Goal: Navigation & Orientation: Find specific page/section

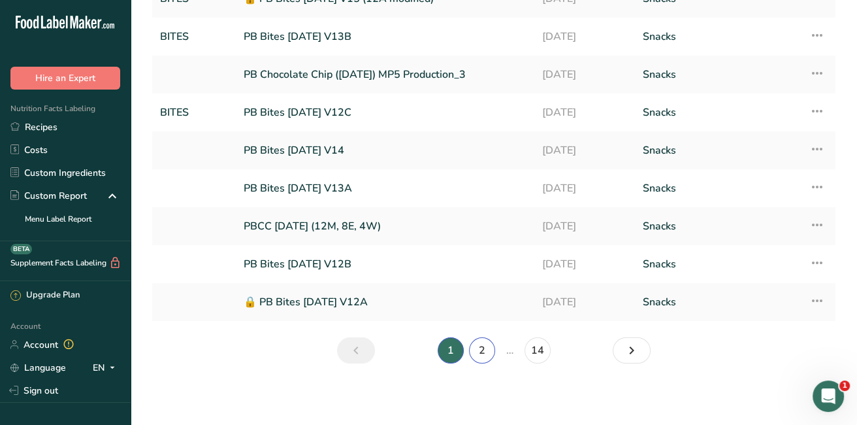
click at [484, 354] on link "2" at bounding box center [482, 350] width 26 height 26
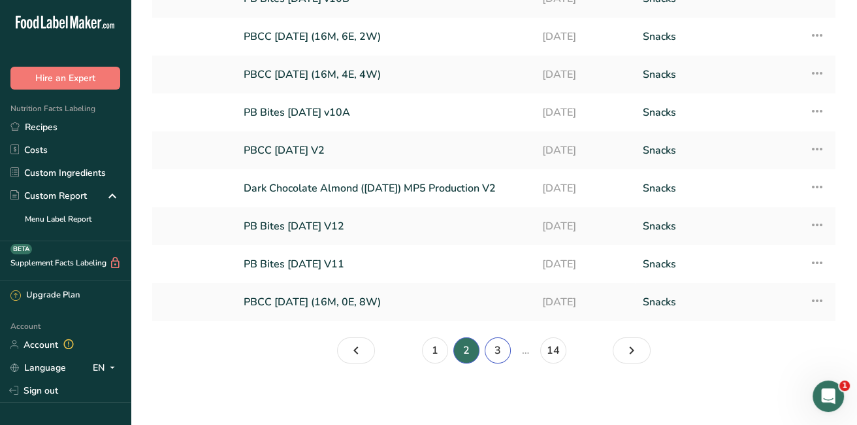
click at [493, 350] on link "3" at bounding box center [498, 350] width 26 height 26
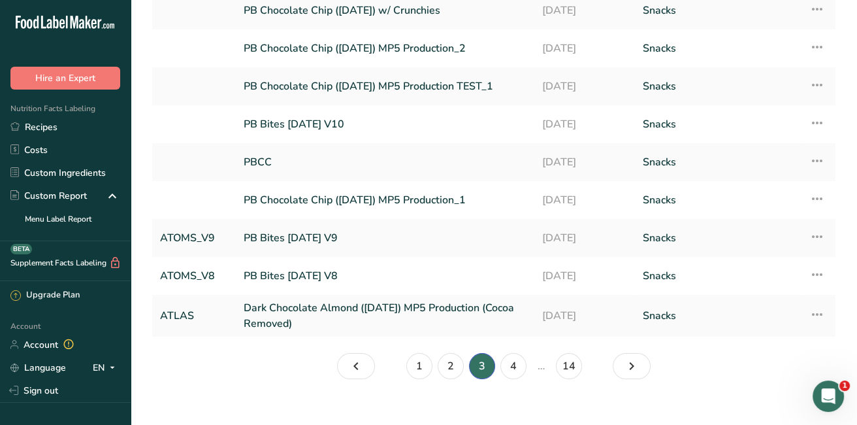
scroll to position [151, 0]
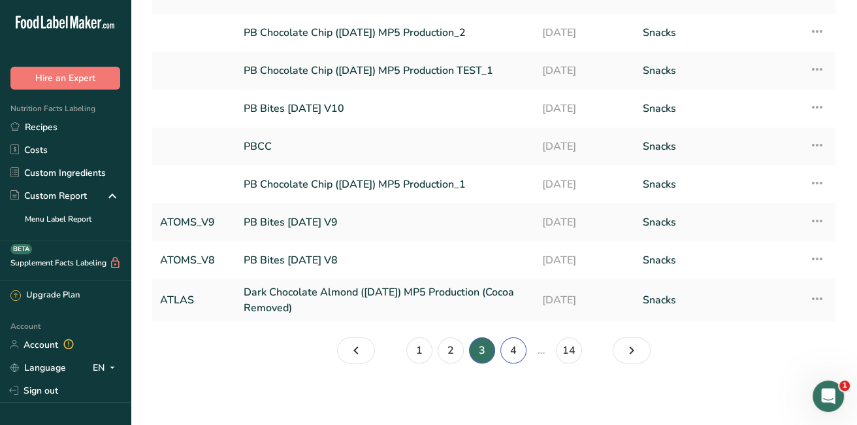
click at [511, 352] on link "4" at bounding box center [514, 350] width 26 height 26
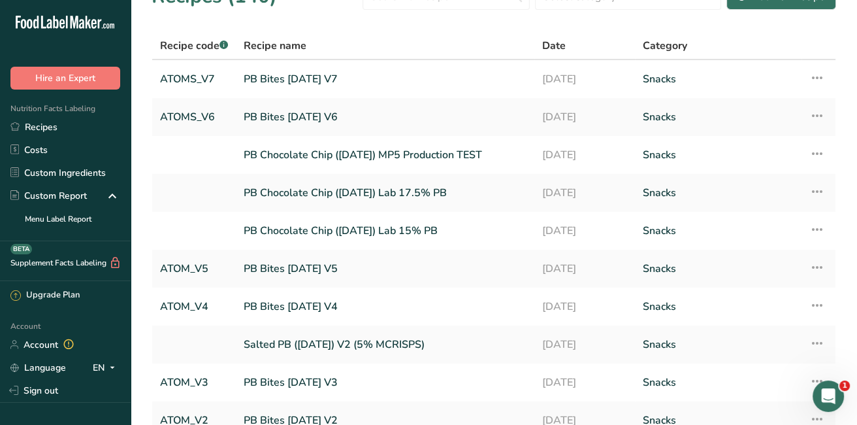
scroll to position [147, 0]
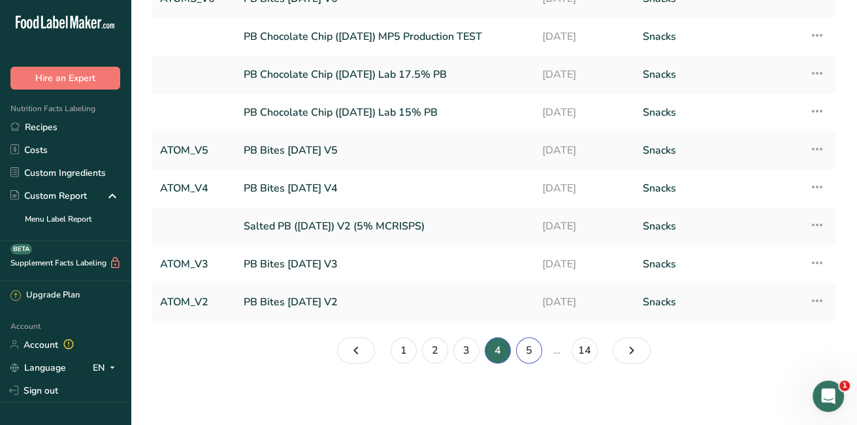
click at [525, 348] on link "5" at bounding box center [529, 350] width 26 height 26
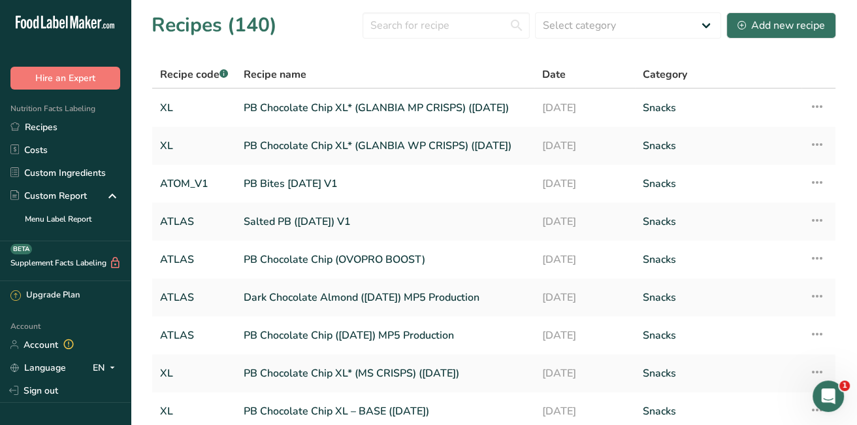
click at [428, 294] on link "Dark Chocolate Almond ([DATE]) MP5 Production" at bounding box center [385, 297] width 283 height 27
